Goal: Navigation & Orientation: Find specific page/section

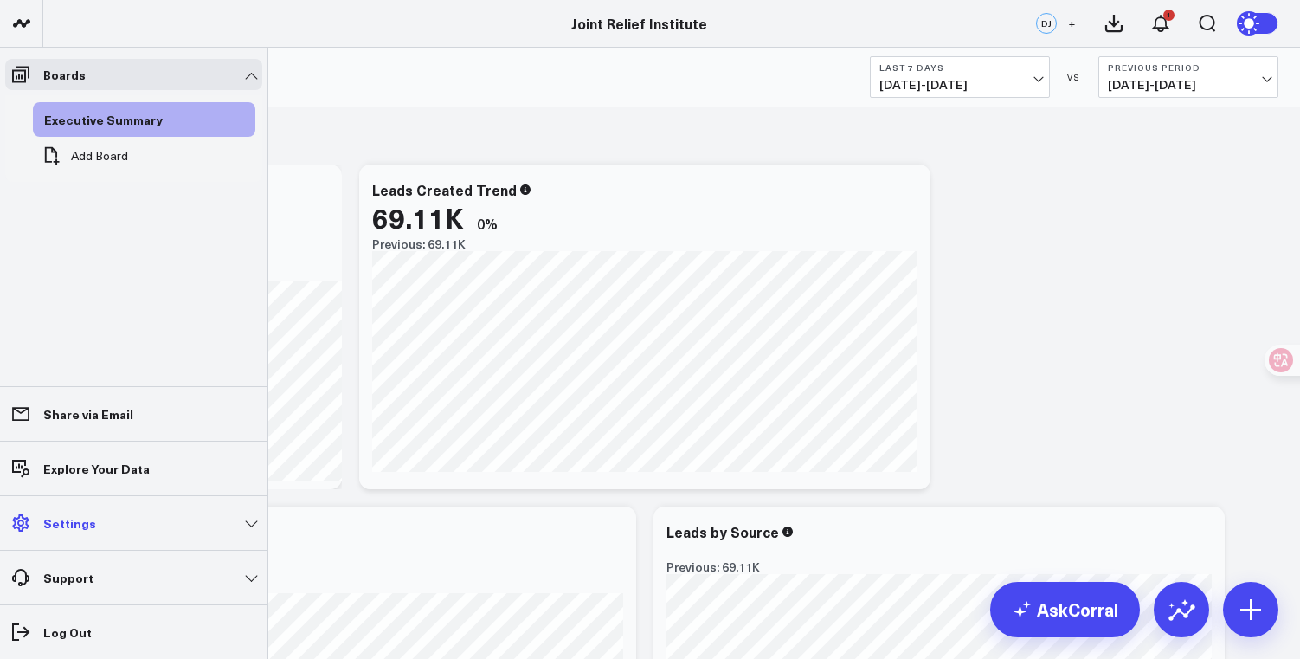
click at [41, 525] on link "Settings" at bounding box center [133, 522] width 257 height 31
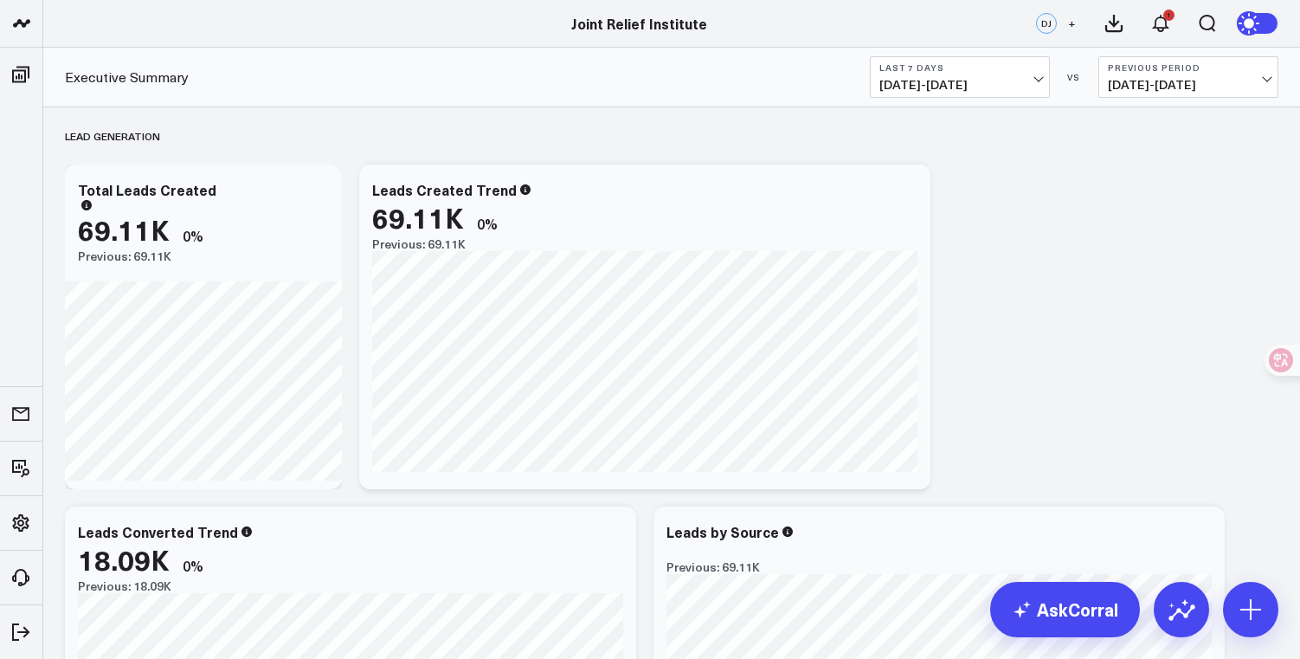
click at [1051, 29] on div "DJ" at bounding box center [1046, 23] width 21 height 21
click at [1063, 25] on button "+" at bounding box center [1071, 23] width 21 height 21
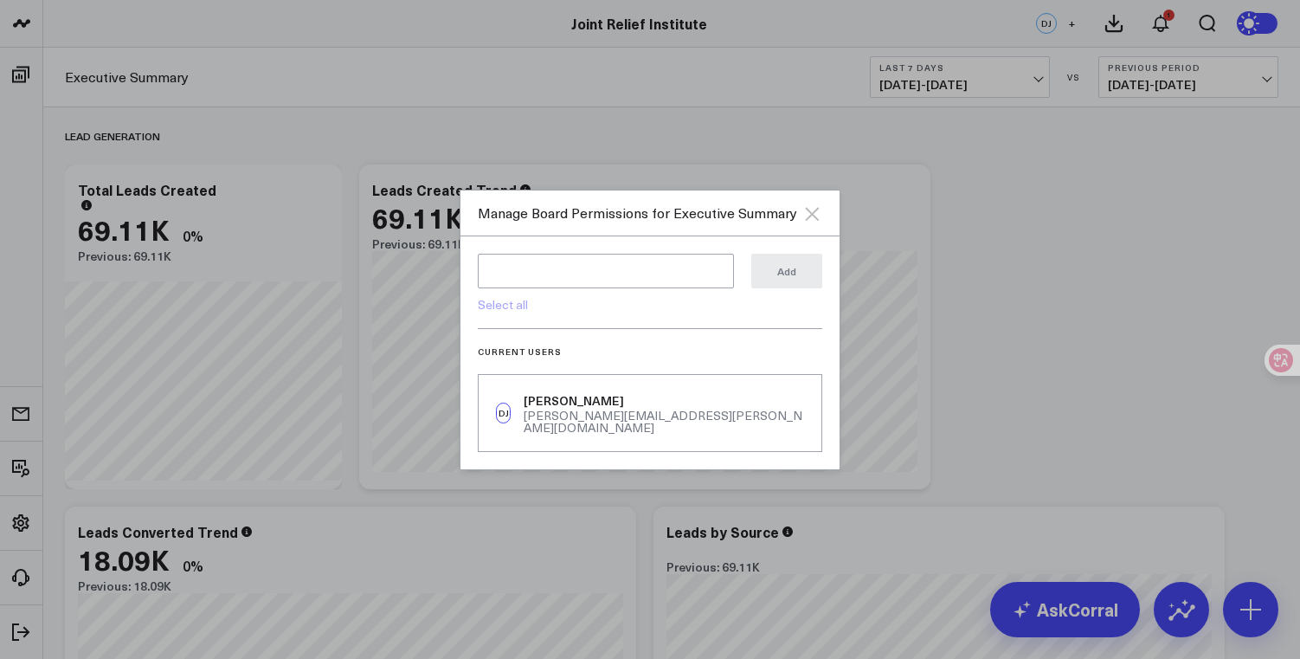
click at [817, 220] on icon "Close" at bounding box center [812, 213] width 21 height 21
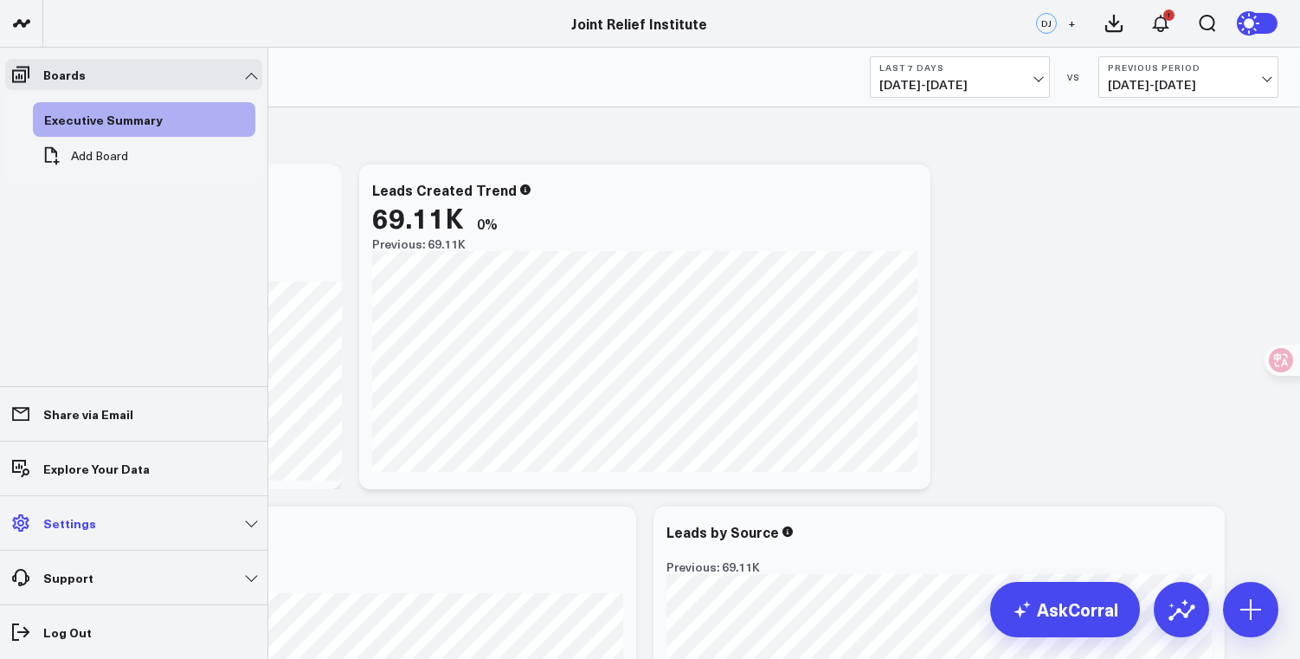
click at [139, 537] on link "Settings" at bounding box center [133, 522] width 257 height 31
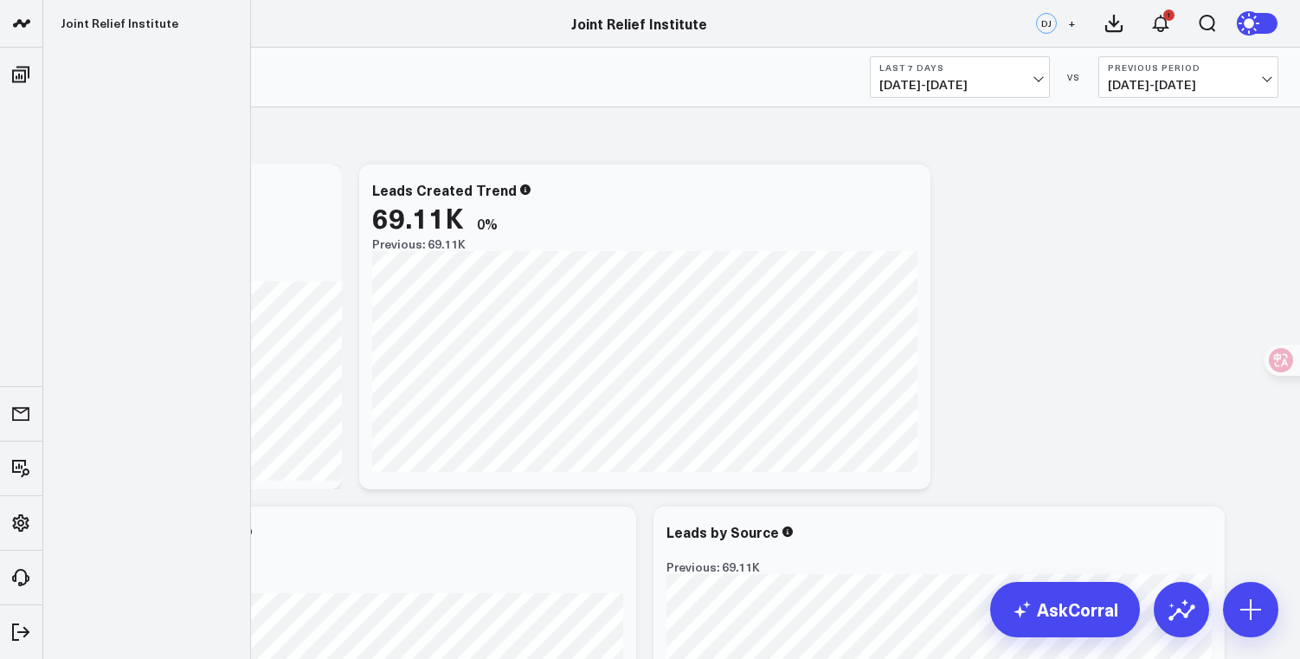
click at [27, 15] on icon at bounding box center [21, 23] width 21 height 21
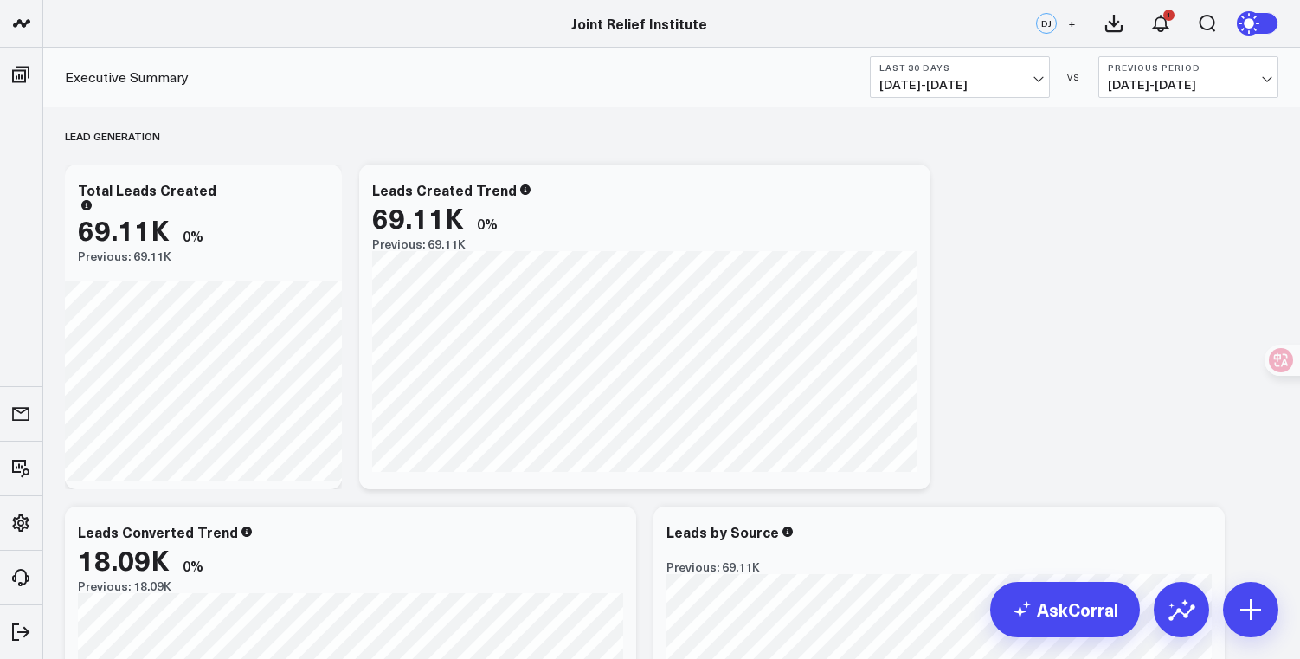
click at [126, 71] on link "Executive Summary" at bounding box center [127, 77] width 124 height 19
click at [1041, 23] on div "DJ" at bounding box center [1046, 23] width 21 height 21
click at [1046, 27] on div "DJ" at bounding box center [1046, 23] width 21 height 21
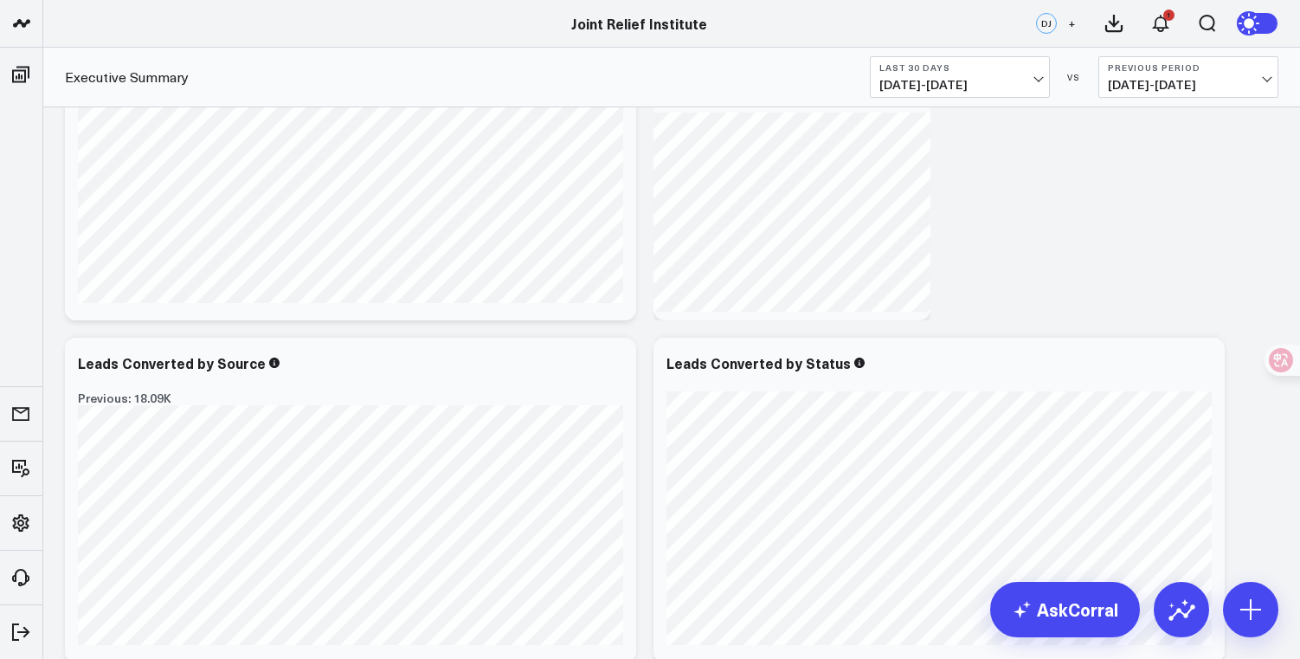
scroll to position [854, 0]
click at [1020, 281] on div "Lead Generation Modify via AI Copy link to widget Ask support Remove Create lin…" at bounding box center [671, 328] width 1231 height 2149
